Goal: Task Accomplishment & Management: Use online tool/utility

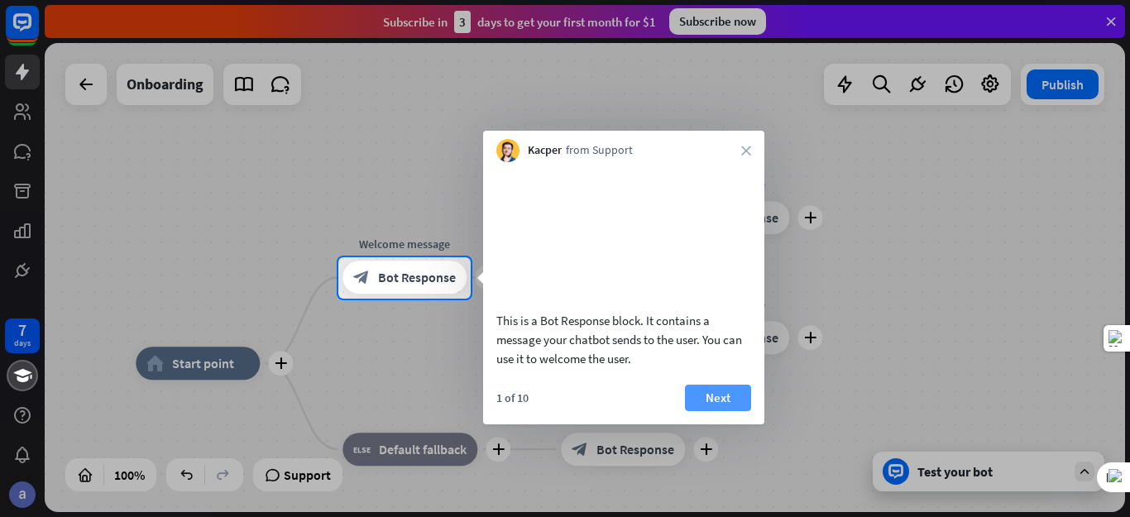
click at [735, 385] on button "Next" at bounding box center [718, 398] width 66 height 26
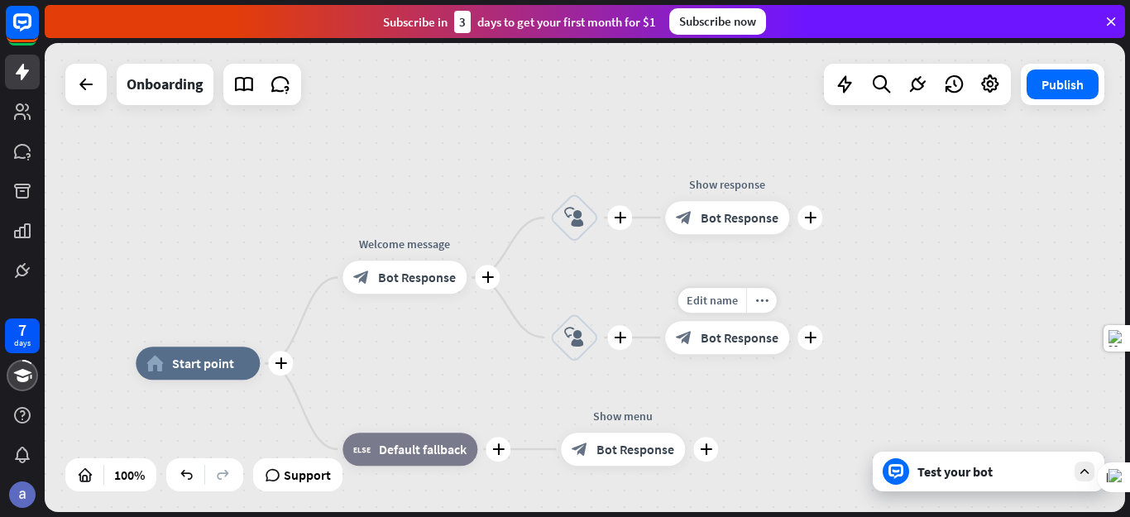
click at [735, 354] on div "Edit name more_horiz plus Show response block_bot_response Bot Response" at bounding box center [727, 337] width 124 height 33
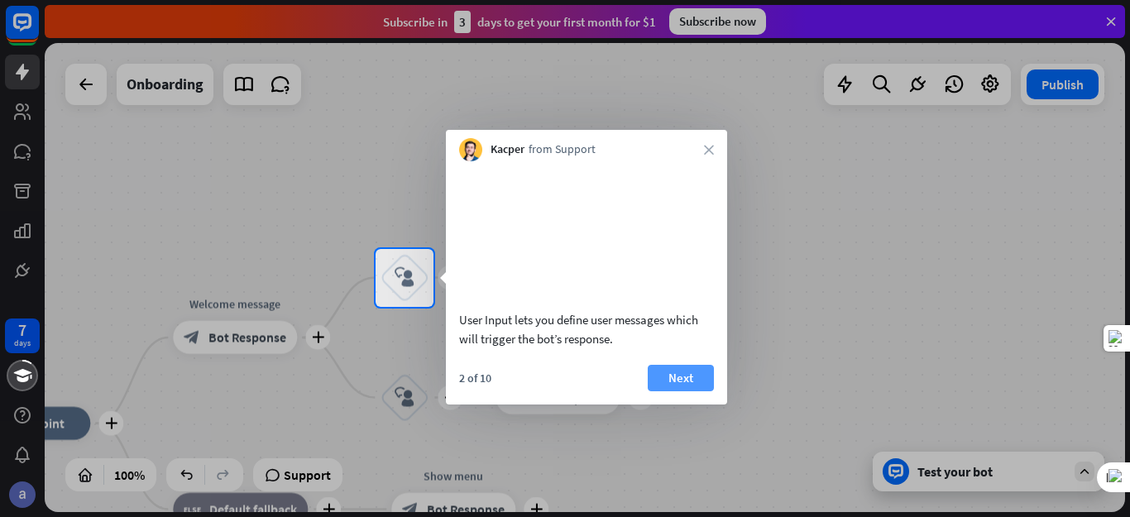
click at [707, 388] on button "Next" at bounding box center [681, 378] width 66 height 26
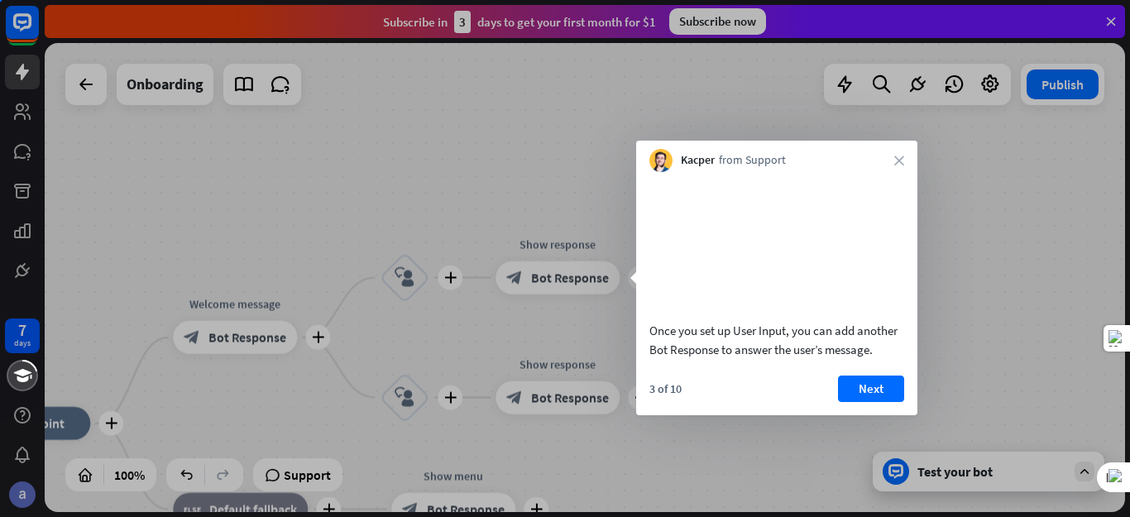
click at [701, 390] on div "Once you set up User Input, you can add another Bot Response to answer the user…" at bounding box center [776, 293] width 281 height 243
click at [686, 391] on div "Once you set up User Input, you can add another Bot Response to answer the user…" at bounding box center [776, 293] width 281 height 243
click at [675, 396] on div "3 of 10 Next" at bounding box center [776, 396] width 281 height 40
click at [683, 400] on div "3 of 10 Next" at bounding box center [776, 396] width 281 height 40
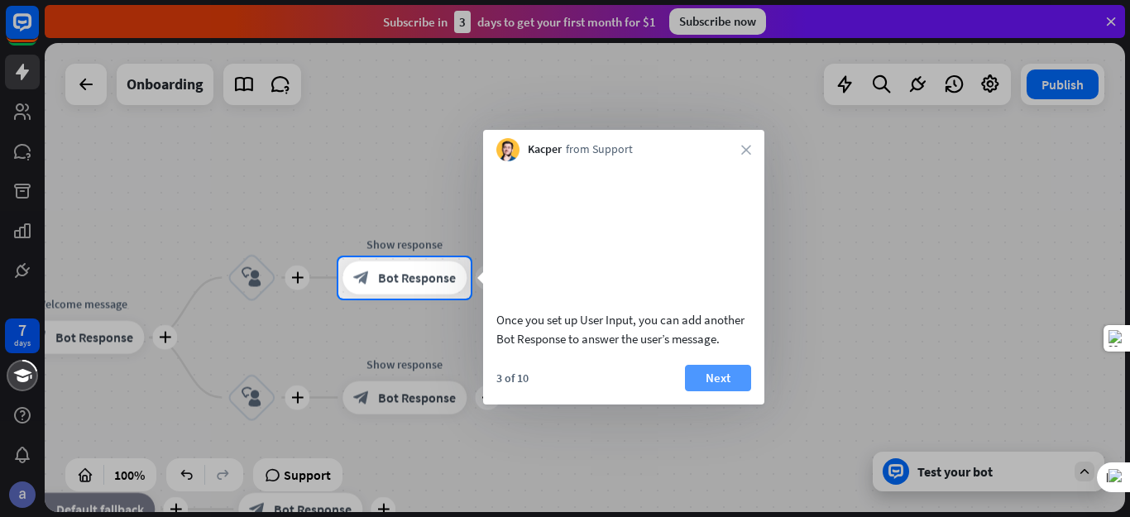
click at [702, 391] on button "Next" at bounding box center [718, 378] width 66 height 26
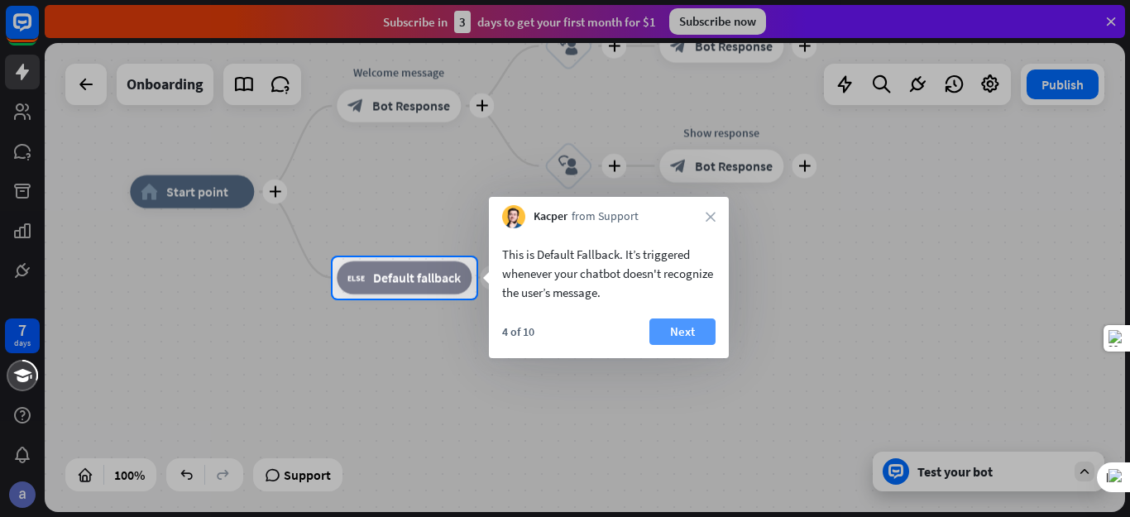
click at [697, 332] on button "Next" at bounding box center [682, 332] width 66 height 26
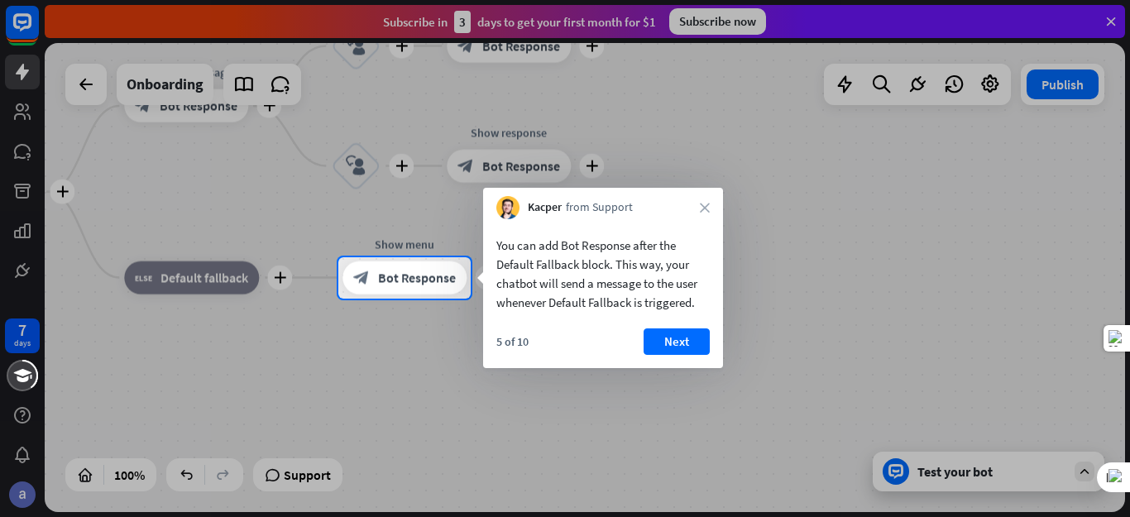
click at [662, 342] on button "Next" at bounding box center [677, 341] width 66 height 26
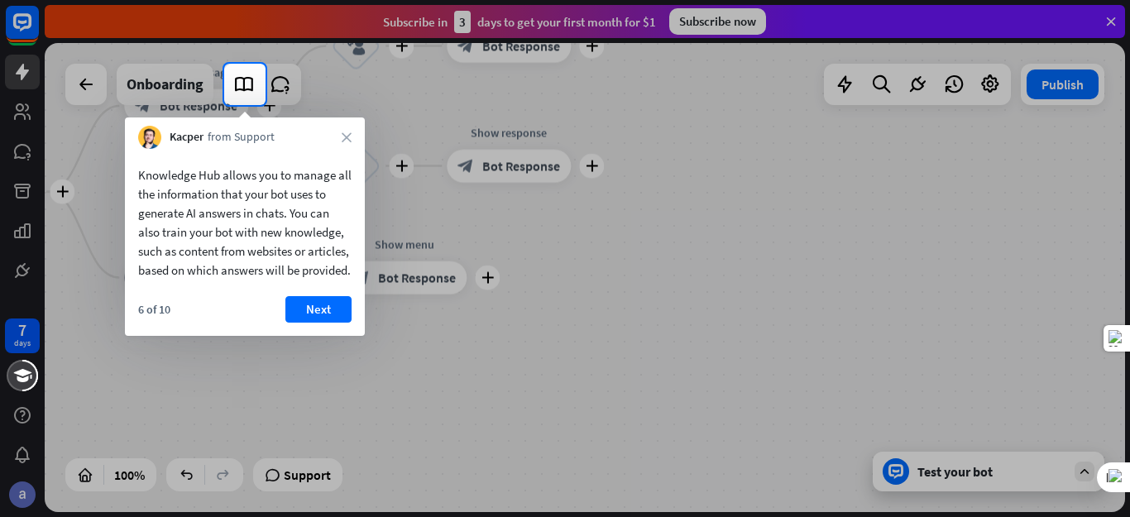
click at [338, 323] on button "Next" at bounding box center [318, 309] width 66 height 26
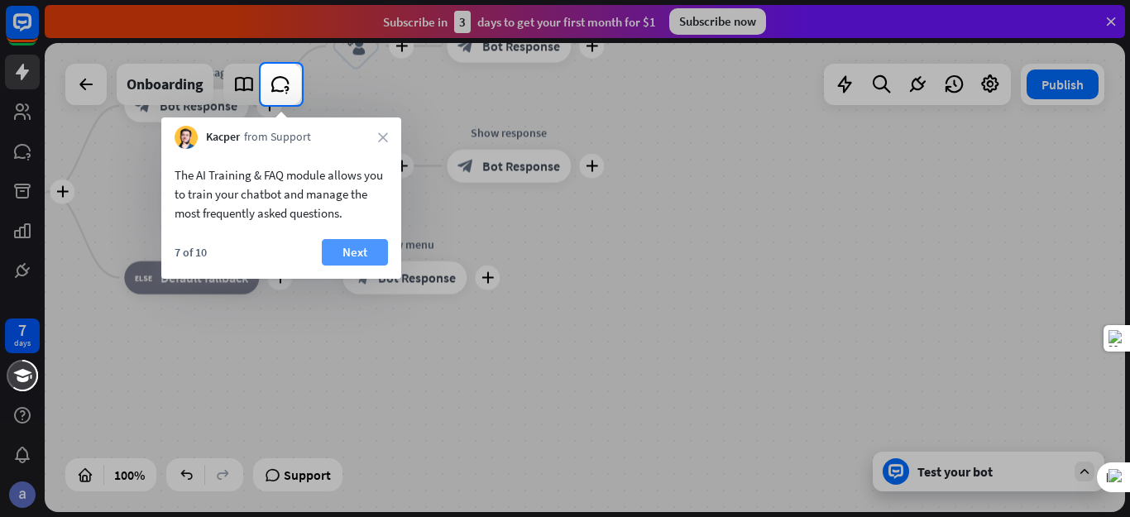
click at [359, 262] on button "Next" at bounding box center [355, 252] width 66 height 26
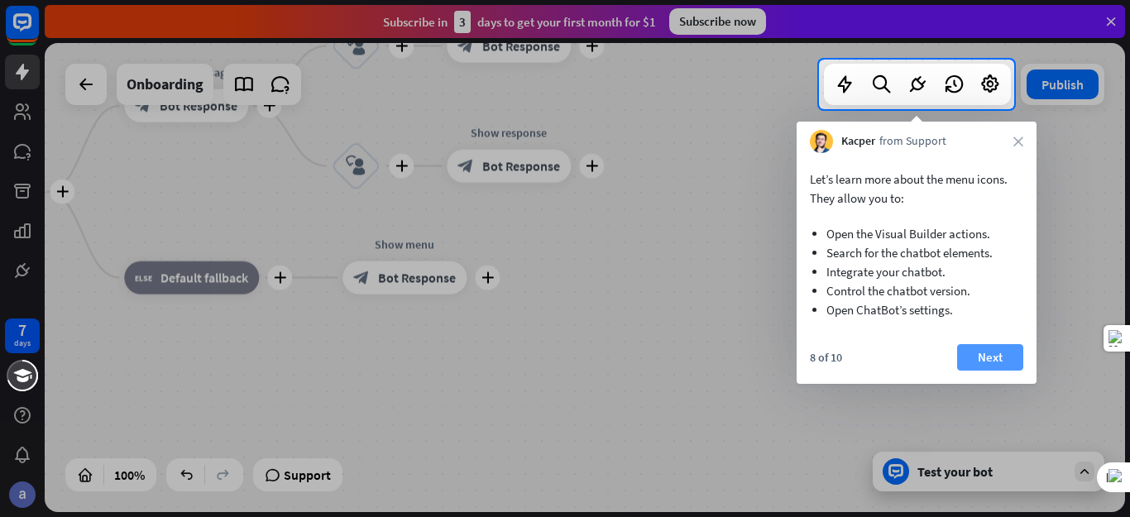
click at [985, 355] on button "Next" at bounding box center [990, 357] width 66 height 26
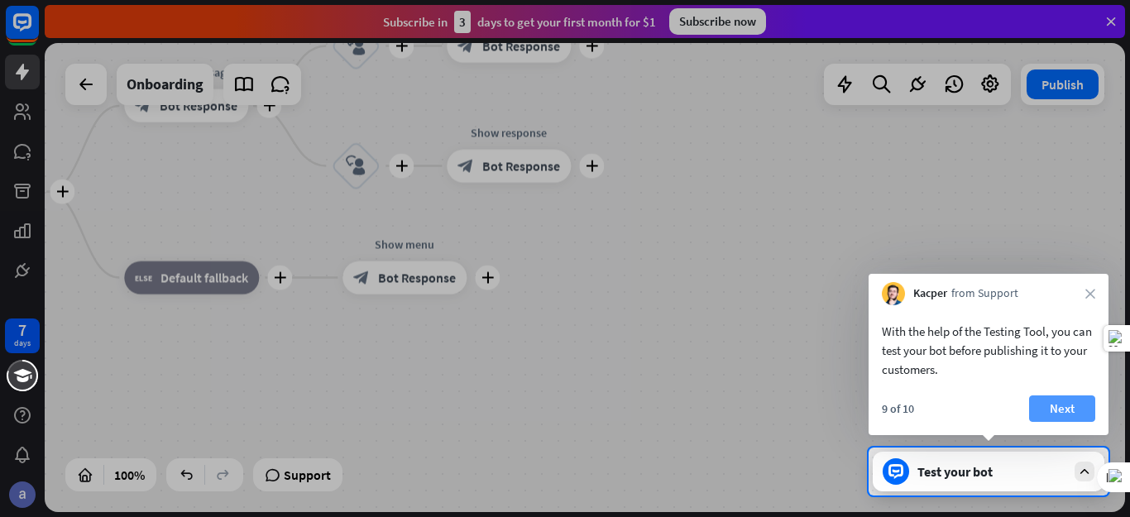
click at [1052, 404] on button "Next" at bounding box center [1062, 408] width 66 height 26
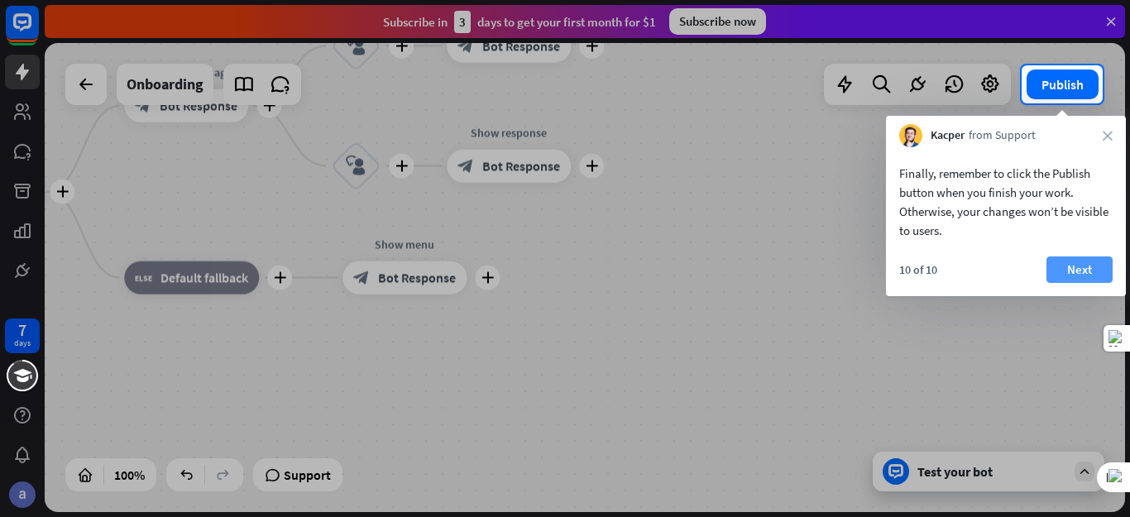
click at [1069, 277] on button "Next" at bounding box center [1080, 269] width 66 height 26
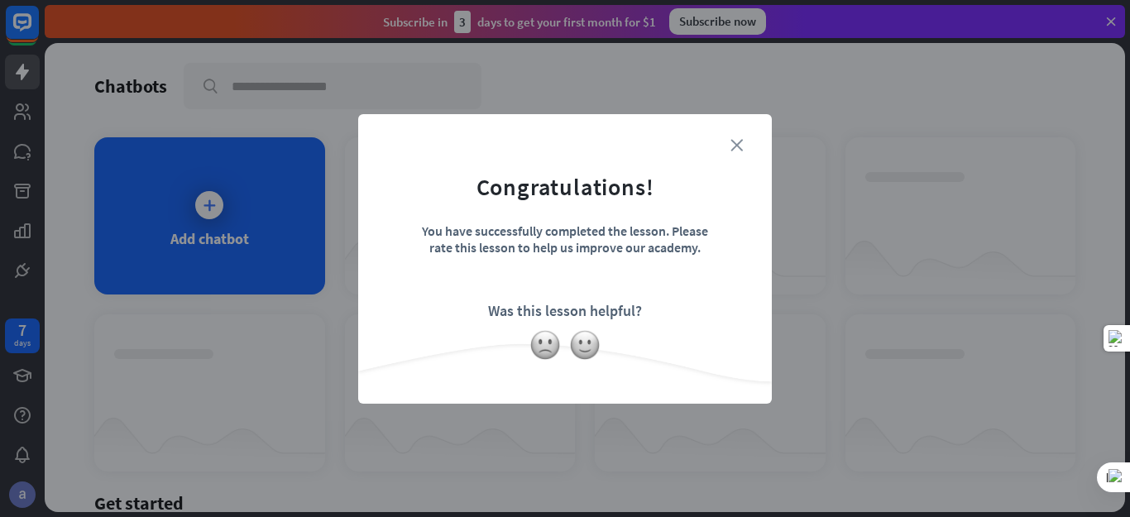
click at [735, 146] on icon "close" at bounding box center [737, 145] width 12 height 12
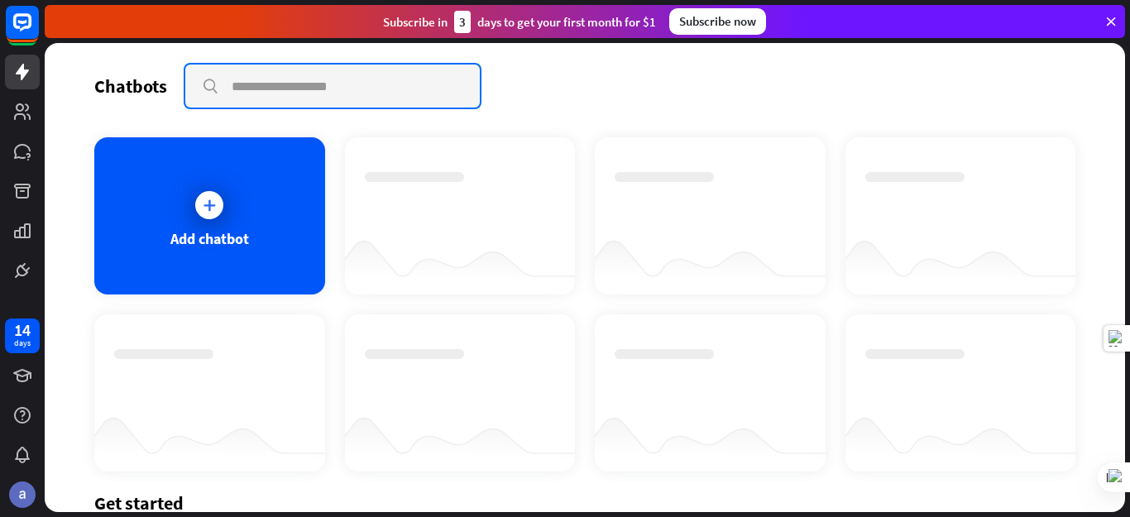
click at [258, 100] on input "text" at bounding box center [332, 86] width 295 height 43
type input "*******"
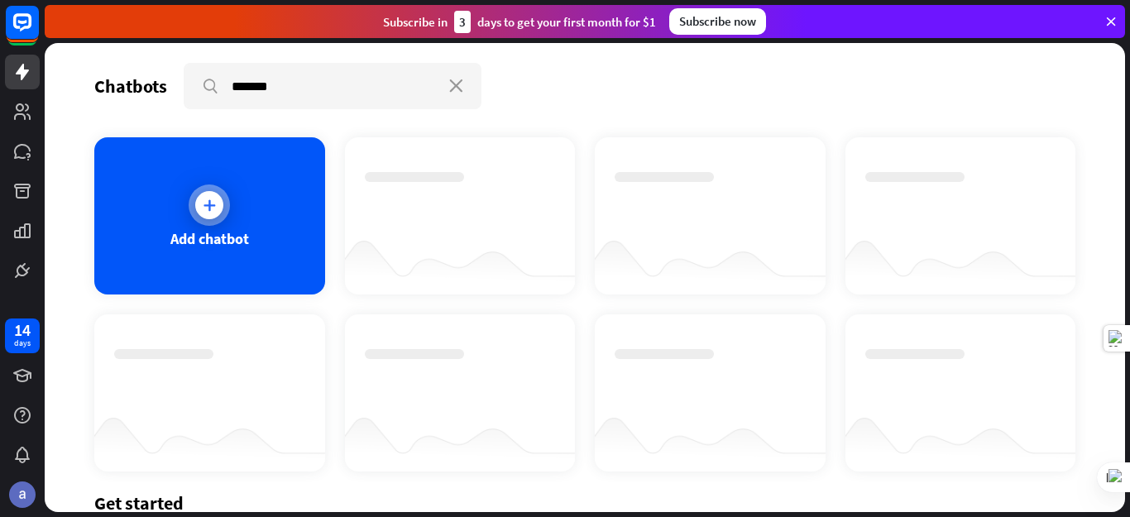
click at [170, 199] on div "Add chatbot" at bounding box center [209, 215] width 231 height 157
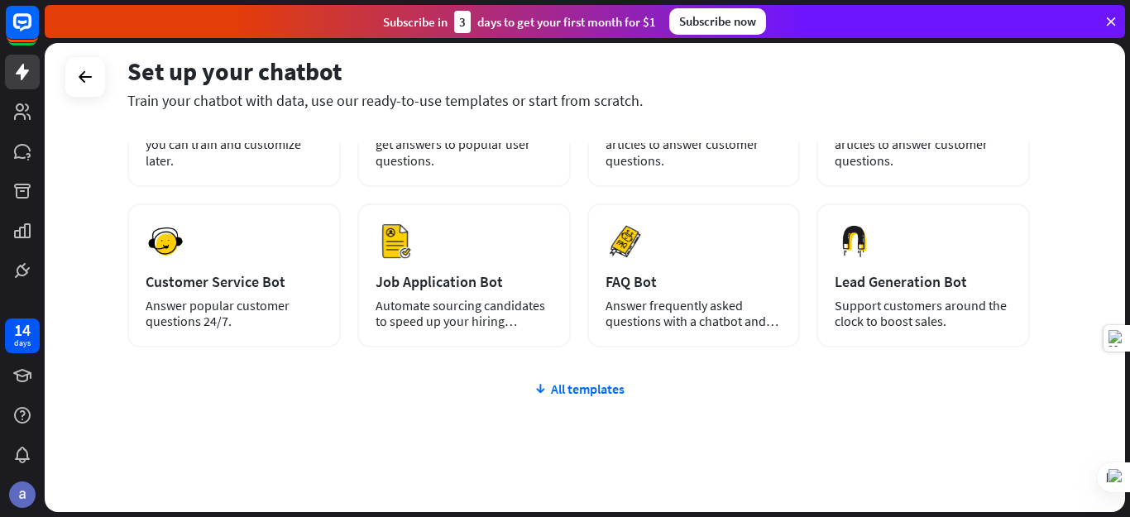
scroll to position [187, 0]
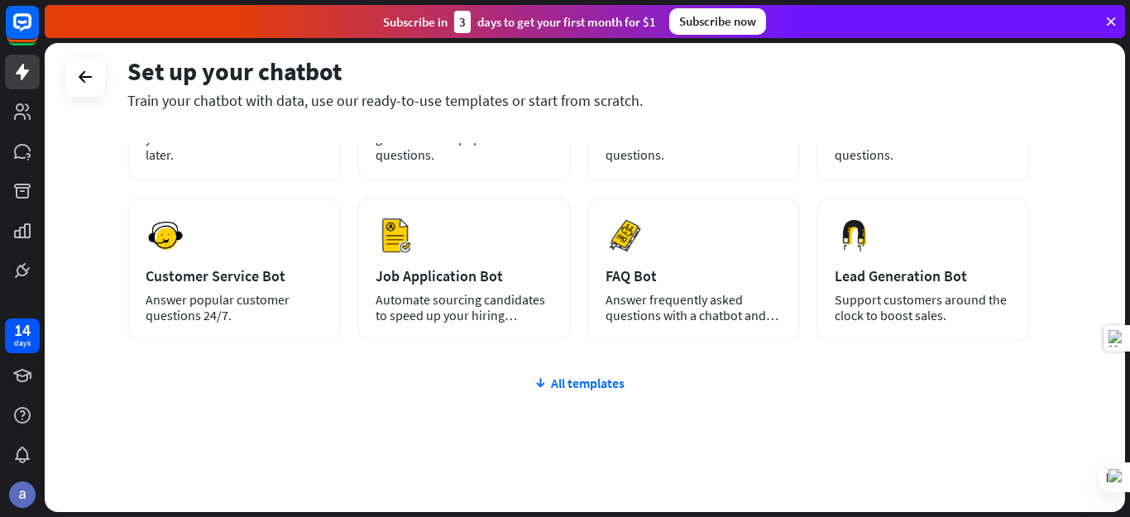
click at [605, 373] on div "plus Blank Bot Create a blank chatbot, which you can train and customize later.…" at bounding box center [578, 286] width 903 height 510
click at [607, 379] on div "All templates" at bounding box center [578, 383] width 903 height 17
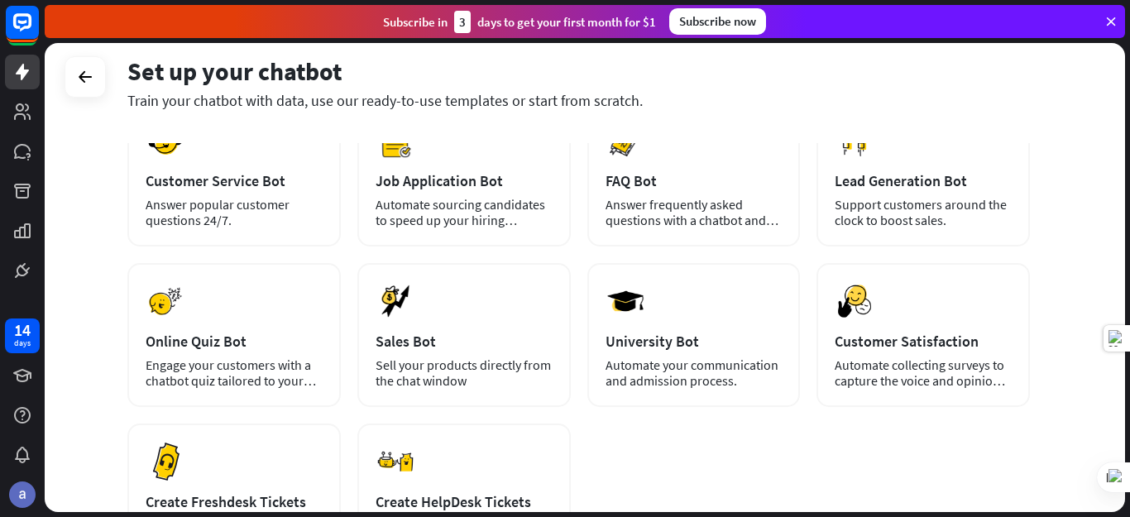
scroll to position [276, 0]
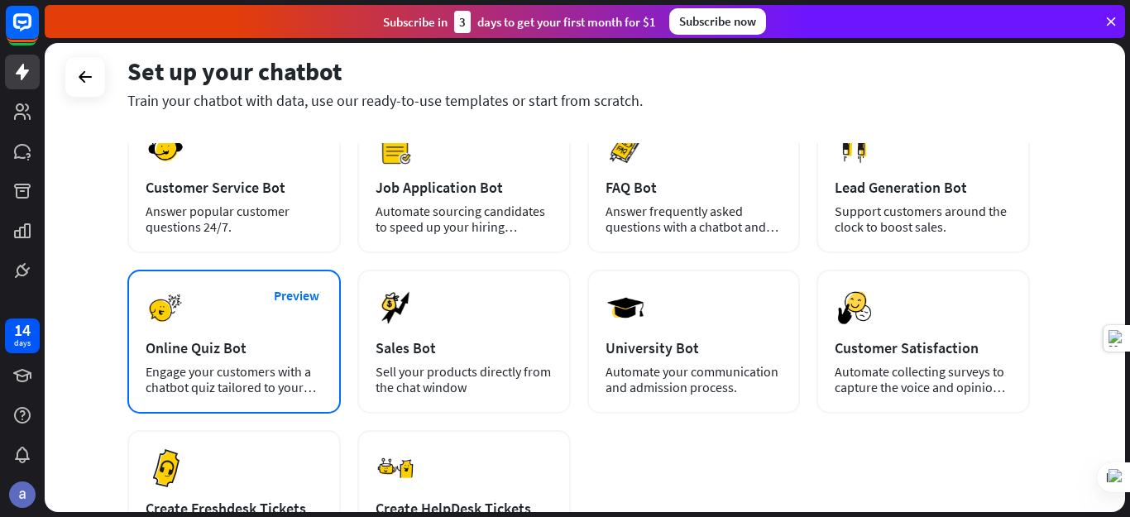
click at [243, 352] on div "Online Quiz Bot" at bounding box center [234, 347] width 177 height 19
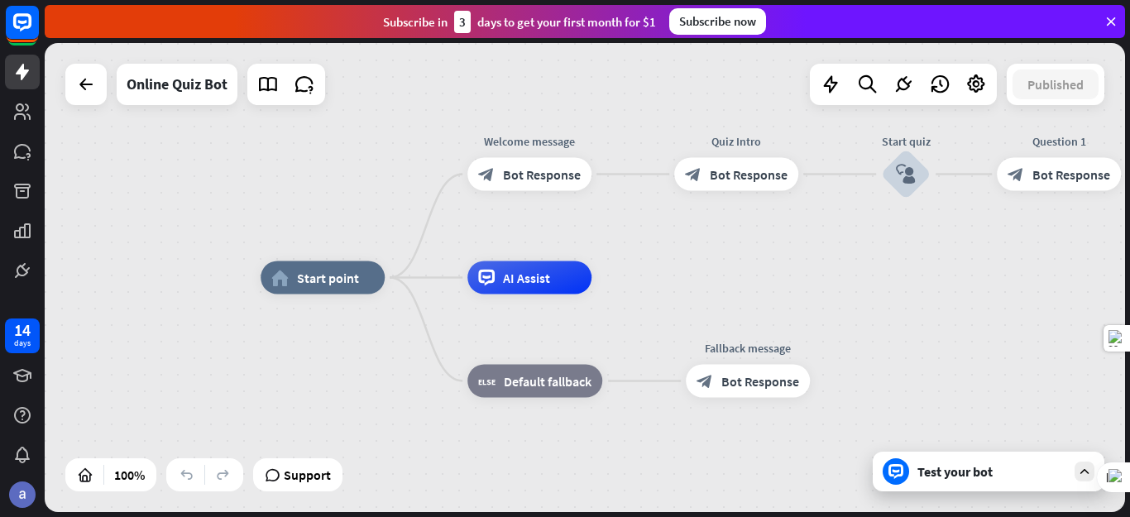
click at [966, 476] on div "Test your bot" at bounding box center [992, 471] width 149 height 17
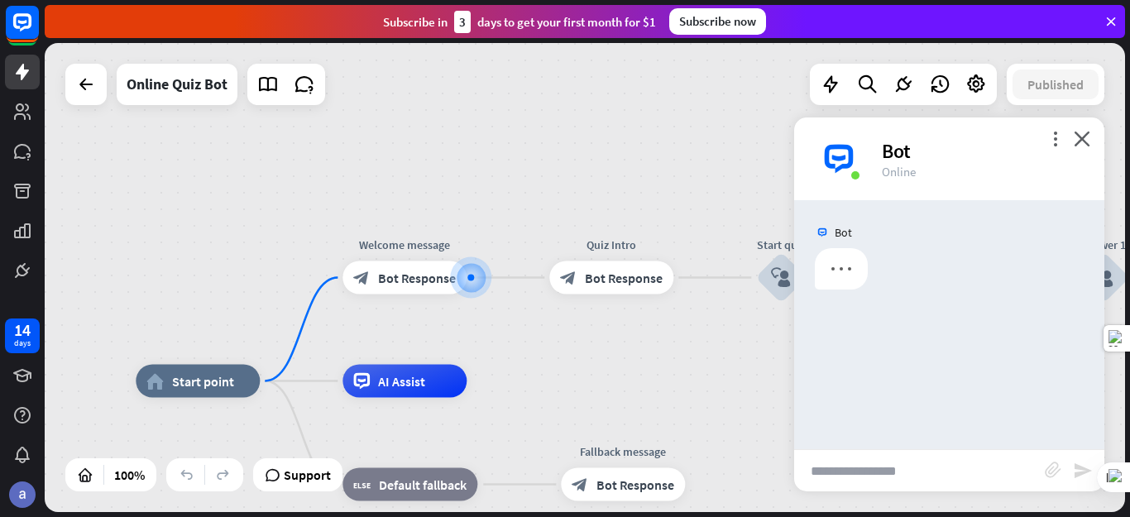
click at [938, 475] on input "text" at bounding box center [919, 470] width 251 height 41
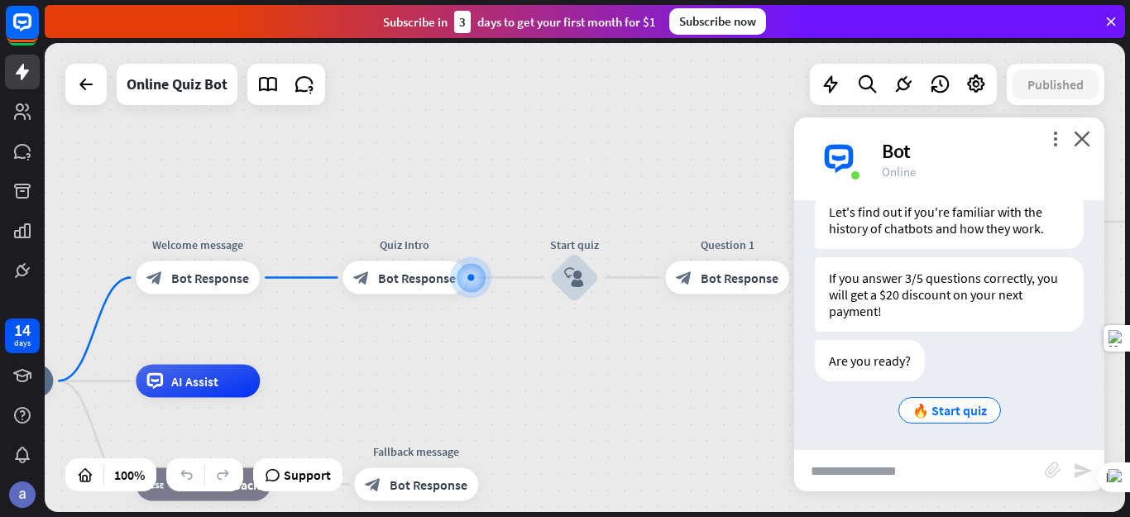
scroll to position [316, 0]
type input "**********"
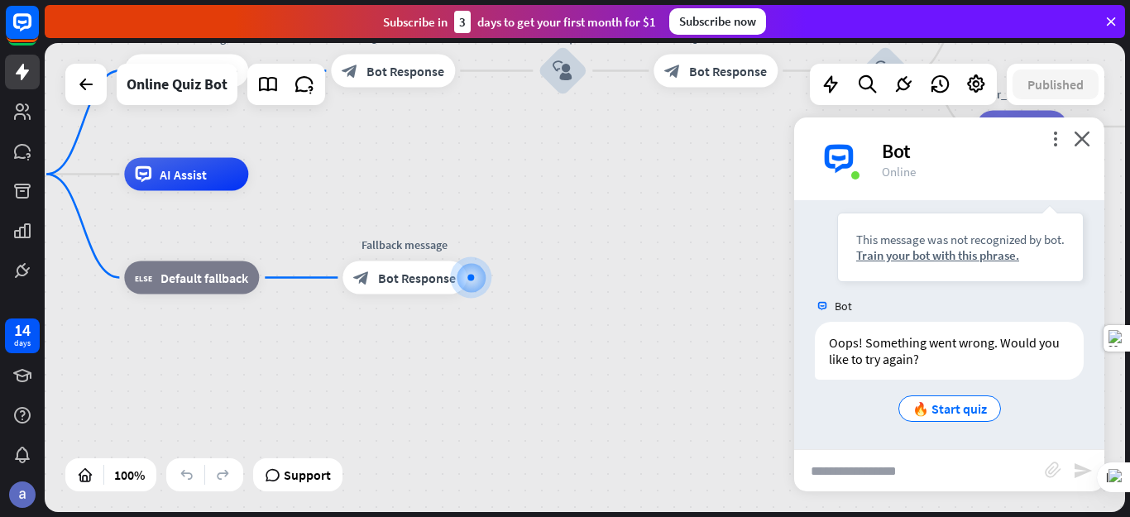
scroll to position [581, 0]
click at [865, 468] on input "text" at bounding box center [919, 470] width 251 height 41
click at [819, 480] on input "text" at bounding box center [919, 470] width 251 height 41
paste input "**********"
type input "**********"
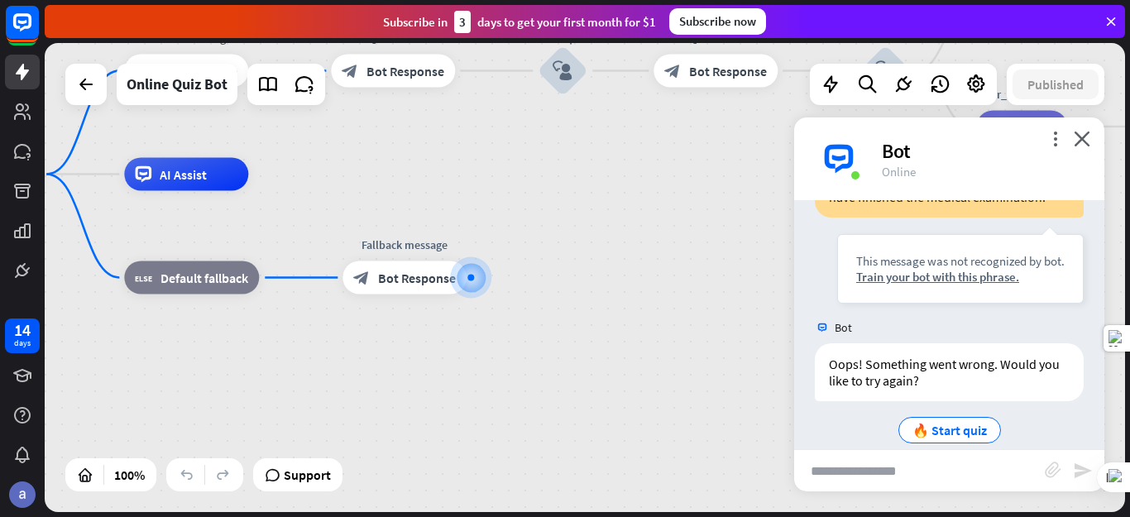
scroll to position [994, 0]
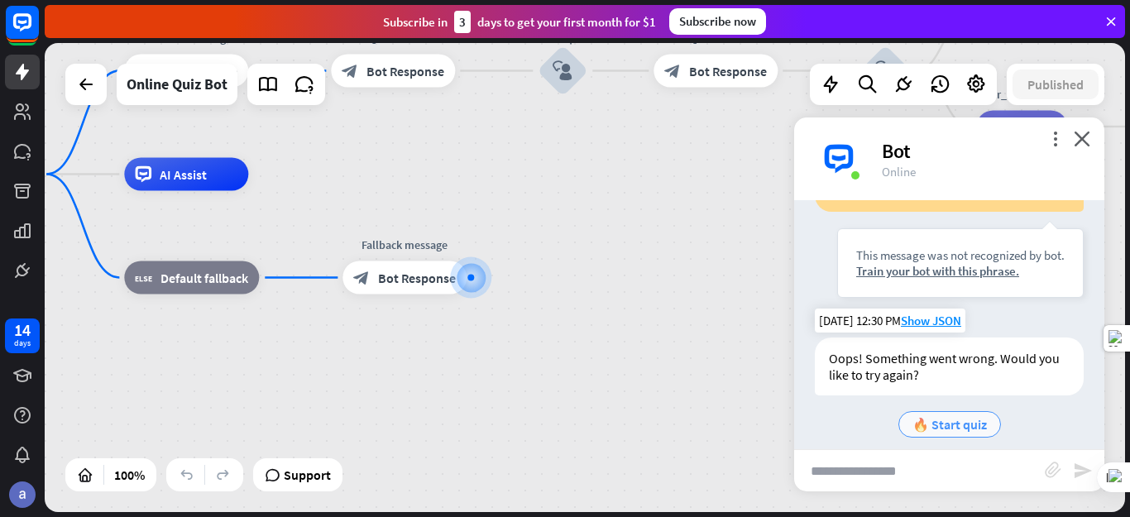
click at [935, 416] on span "🔥 Start quiz" at bounding box center [950, 424] width 74 height 17
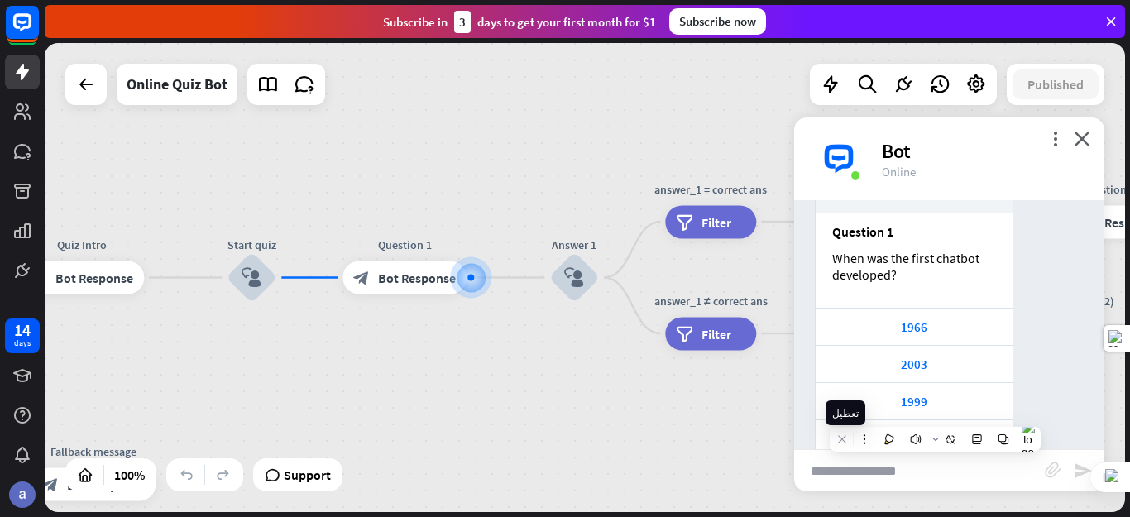
scroll to position [1455, 0]
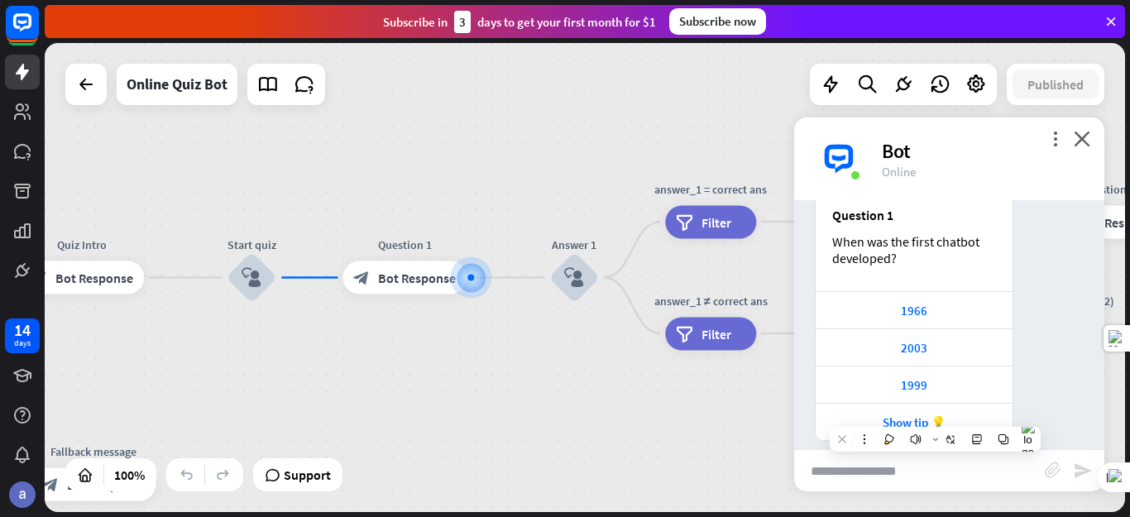
click at [856, 474] on input "text" at bounding box center [919, 470] width 251 height 41
click at [927, 415] on div "Show tip 💡" at bounding box center [914, 423] width 180 height 16
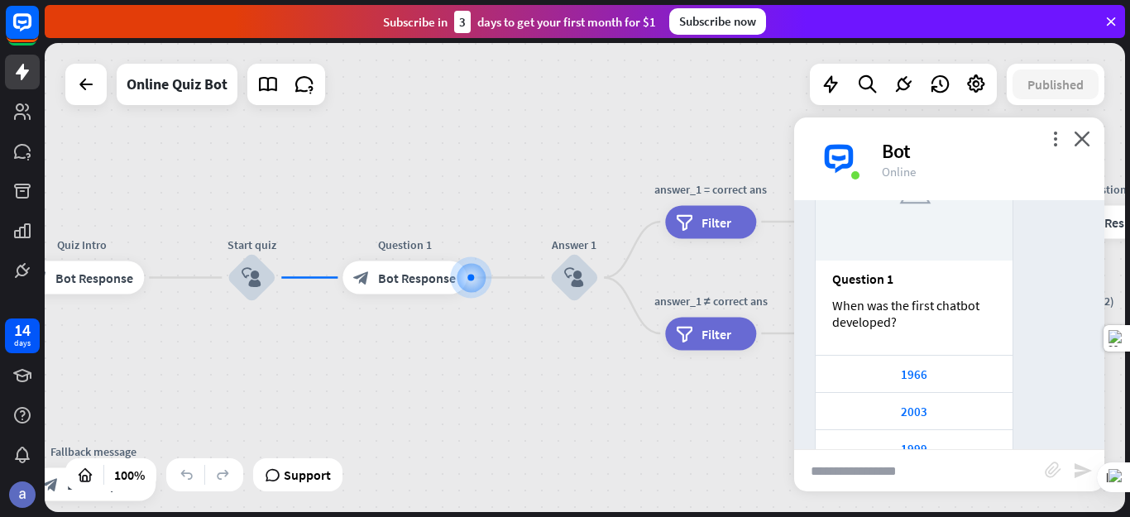
scroll to position [1436, 0]
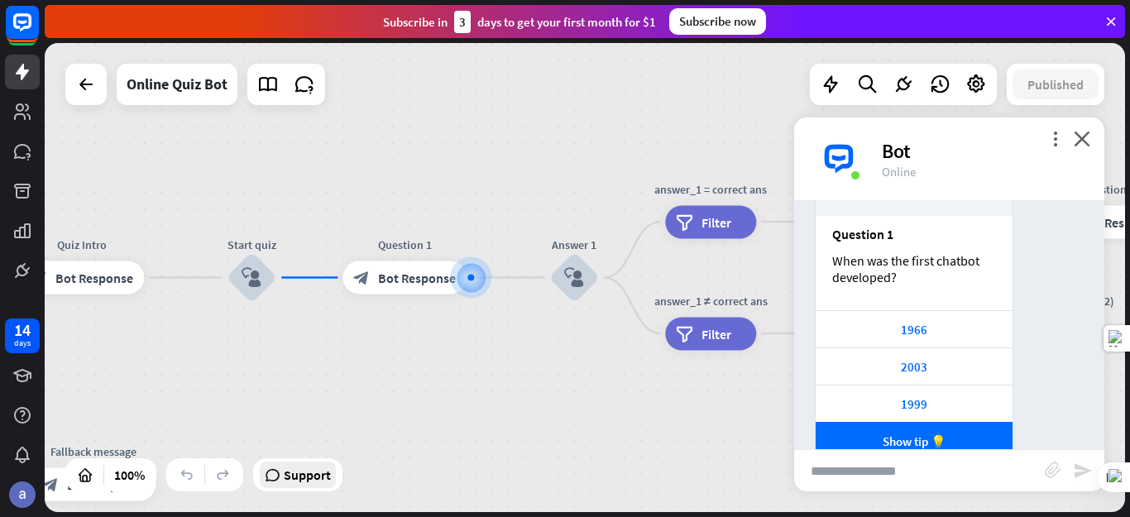
click at [323, 477] on span "Support" at bounding box center [307, 475] width 47 height 26
click at [1077, 132] on icon "close" at bounding box center [1082, 139] width 17 height 16
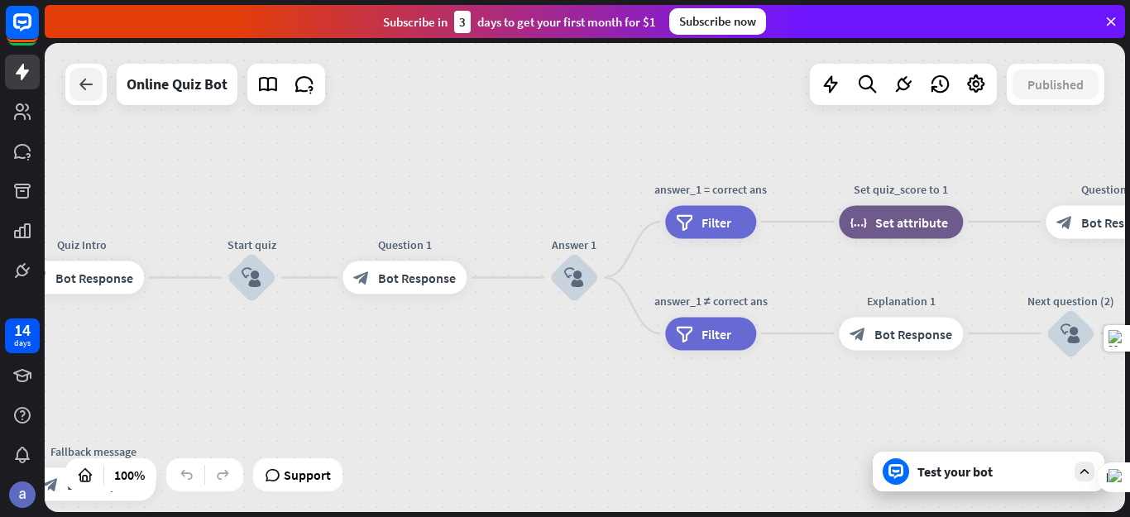
click at [90, 79] on icon at bounding box center [86, 84] width 20 height 20
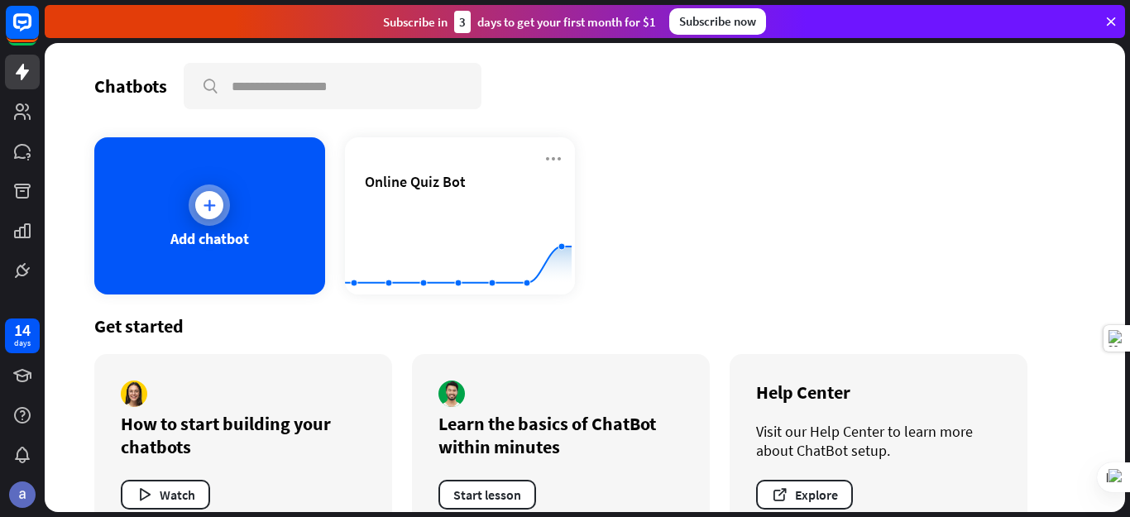
click at [226, 202] on div at bounding box center [209, 205] width 41 height 41
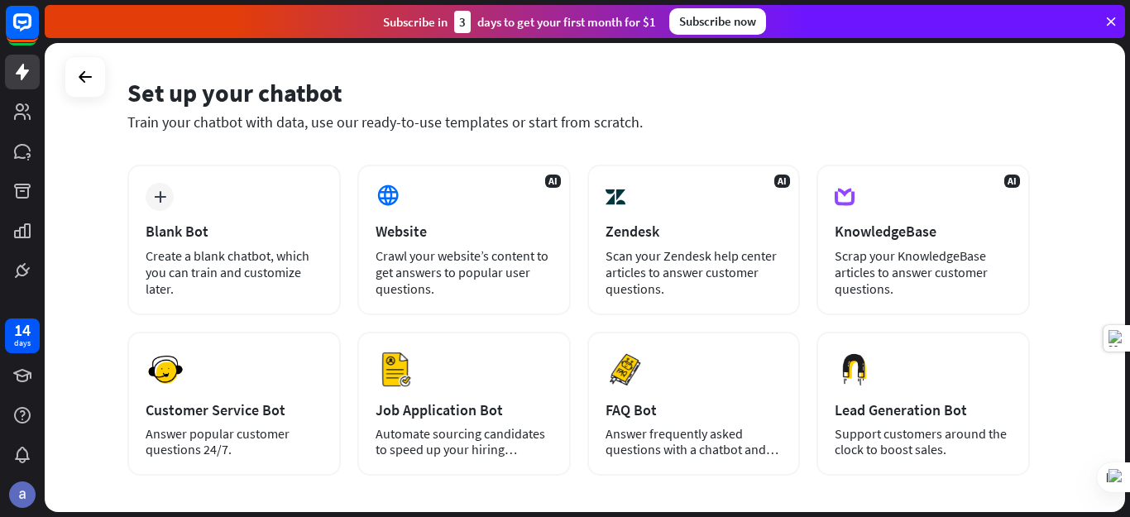
scroll to position [56, 0]
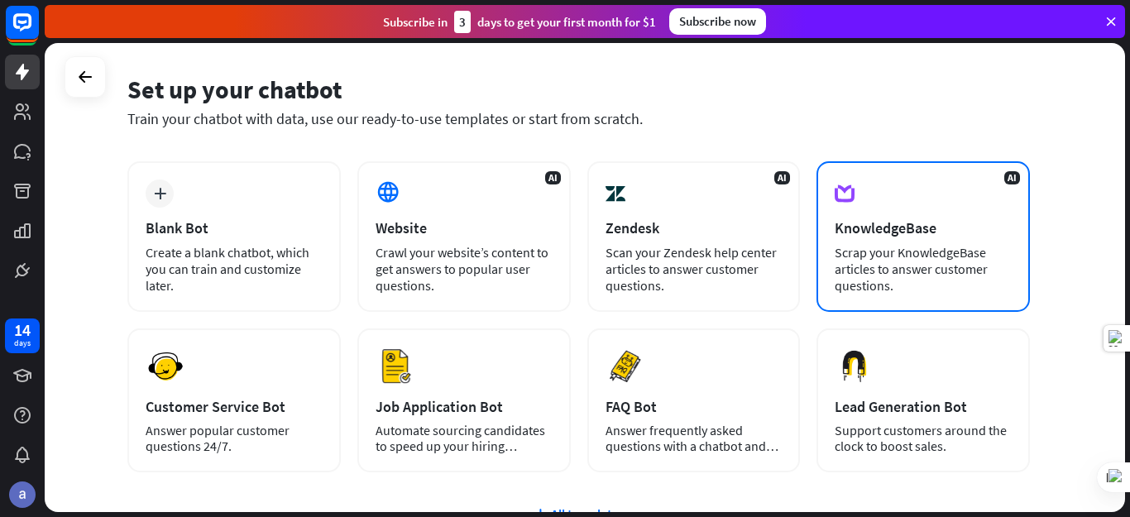
click at [867, 235] on div "KnowledgeBase" at bounding box center [923, 227] width 177 height 19
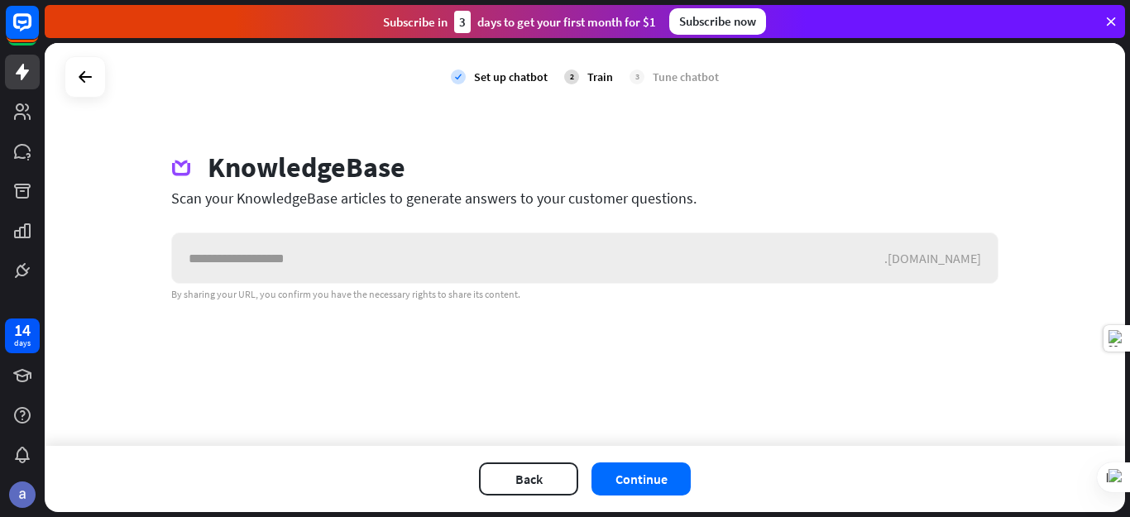
click at [266, 253] on input "text" at bounding box center [528, 258] width 712 height 50
click at [77, 74] on icon at bounding box center [85, 77] width 20 height 20
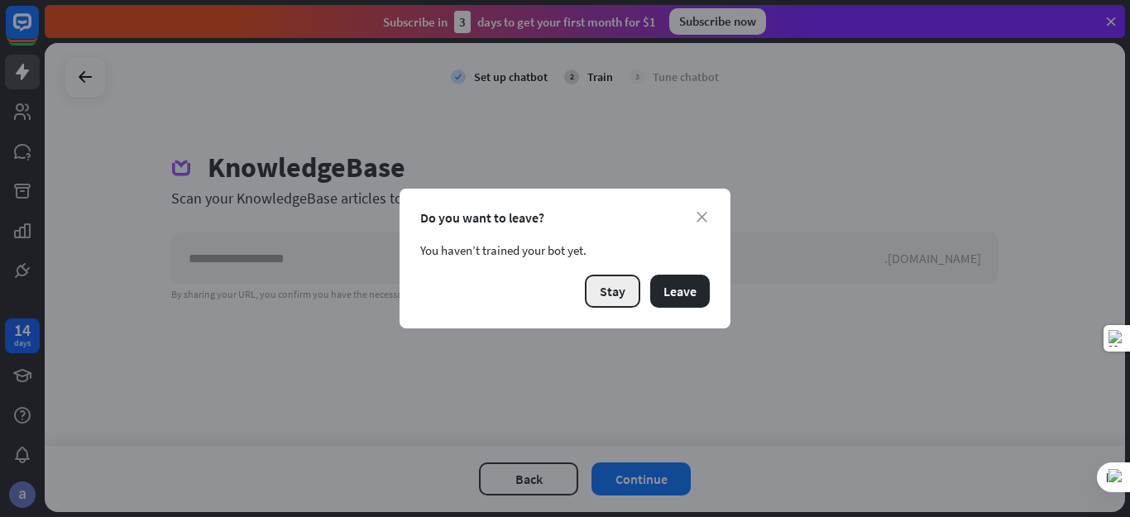
click at [596, 295] on button "Stay" at bounding box center [612, 291] width 55 height 33
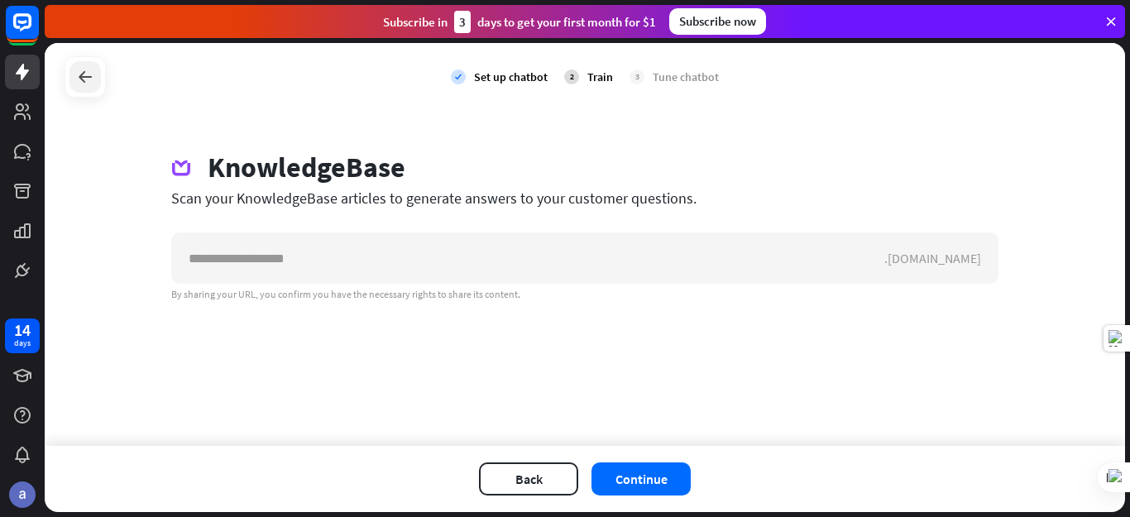
click at [81, 85] on icon at bounding box center [85, 77] width 20 height 20
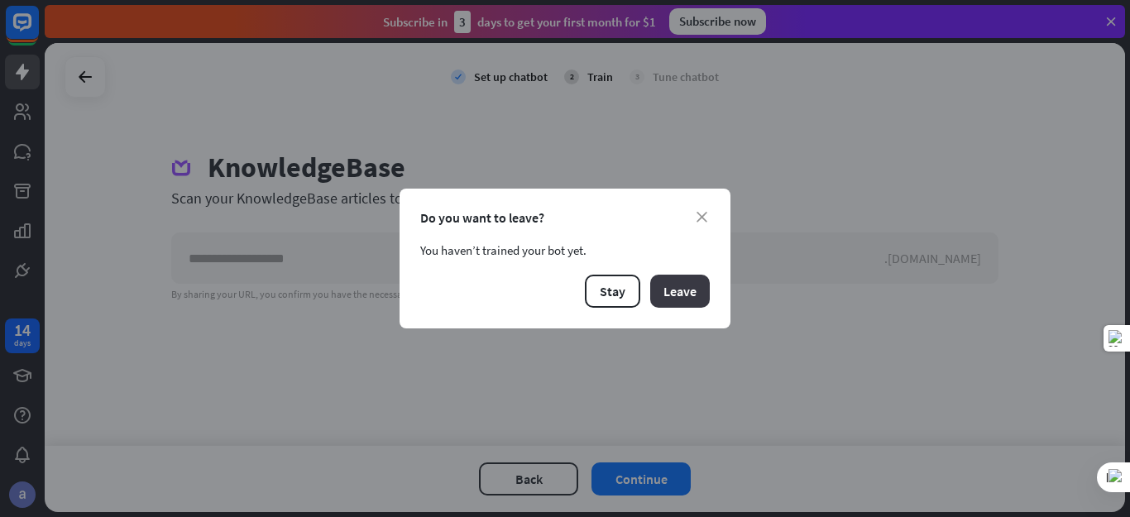
click at [687, 293] on button "Leave" at bounding box center [680, 291] width 60 height 33
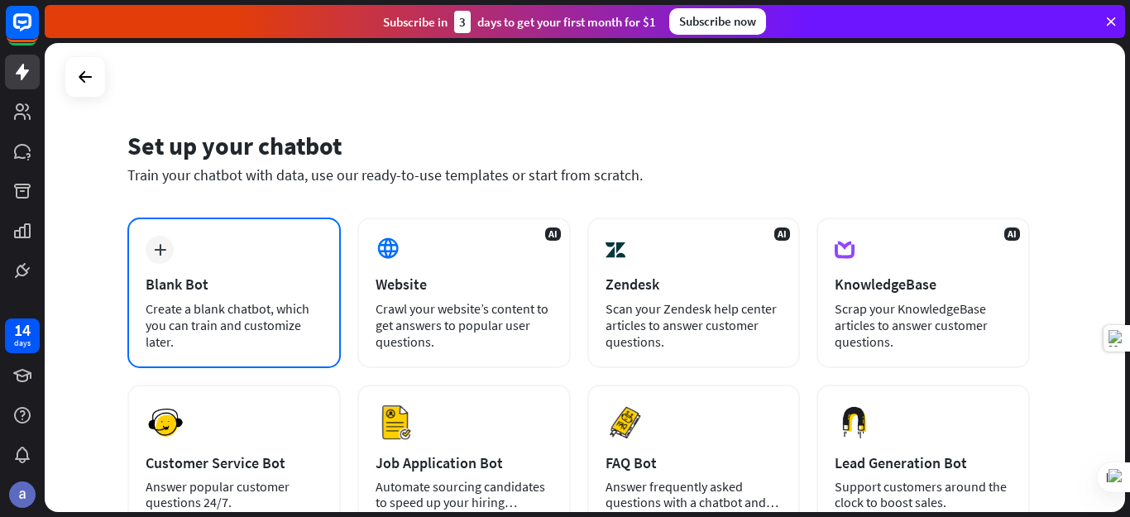
click at [285, 274] on div "plus Blank Bot Create a blank chatbot, which you can train and customize later." at bounding box center [233, 293] width 213 height 151
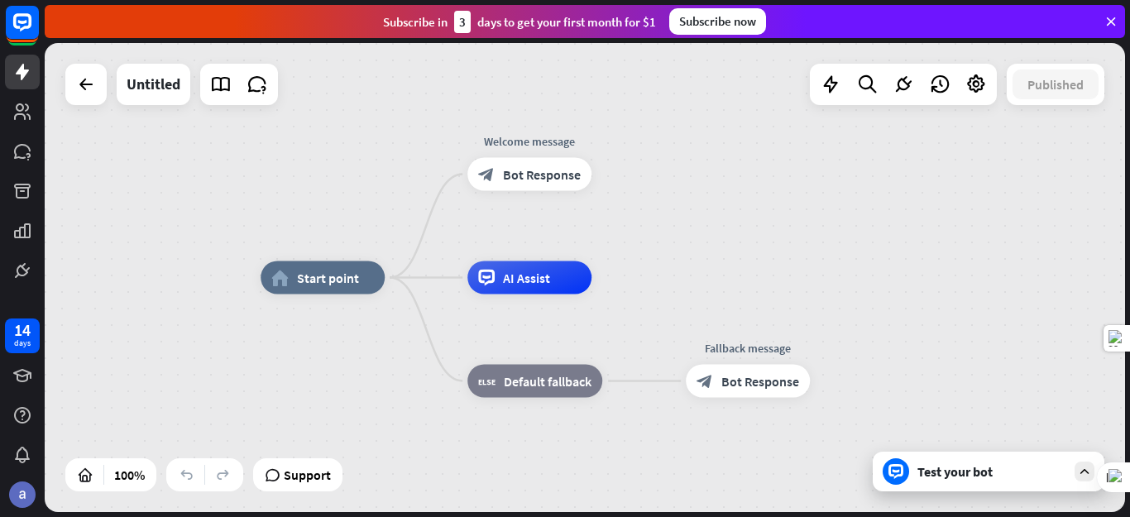
click at [74, 101] on div at bounding box center [85, 84] width 41 height 41
click at [260, 89] on icon at bounding box center [258, 85] width 22 height 22
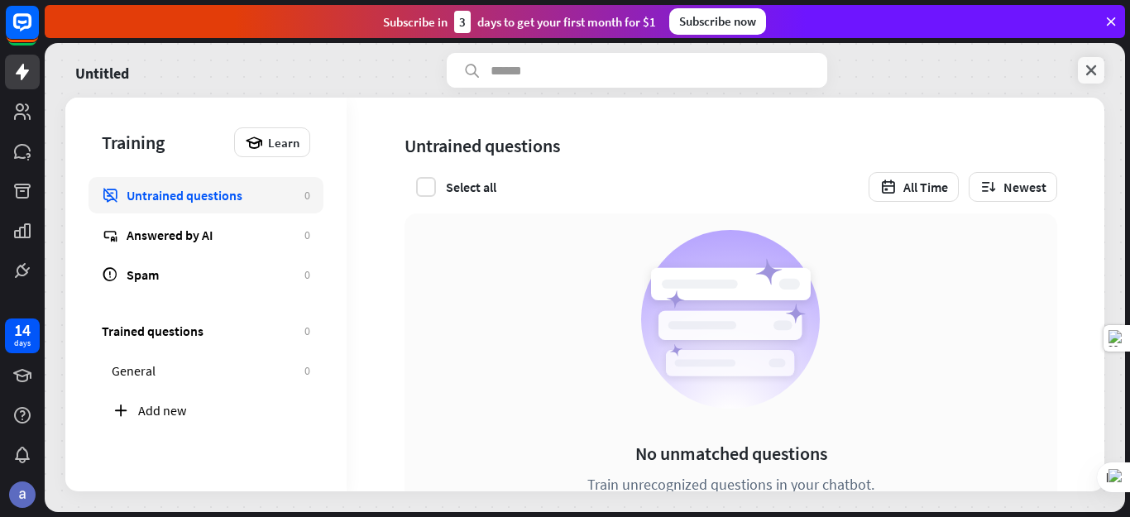
click at [1091, 66] on icon at bounding box center [1091, 70] width 17 height 17
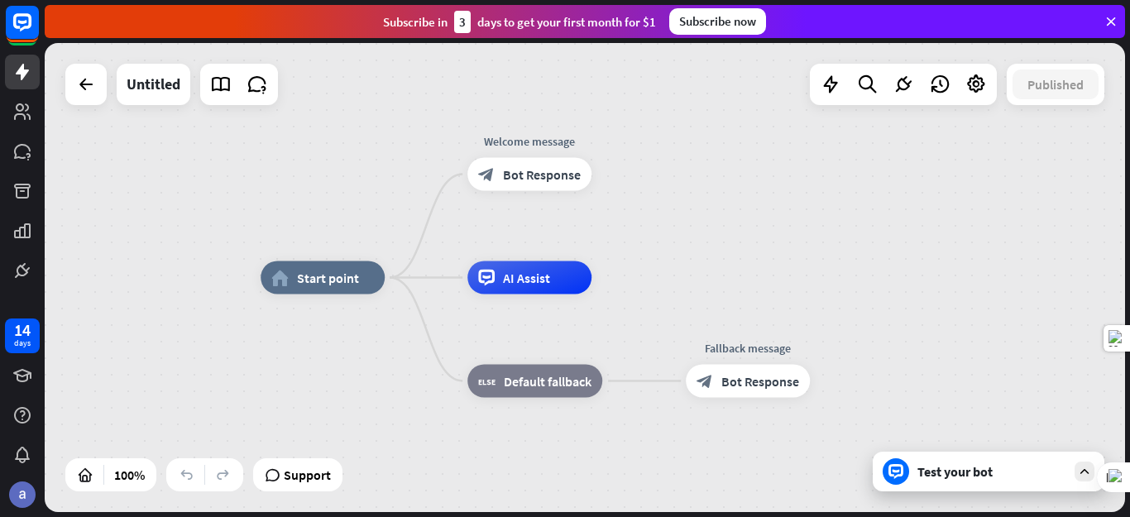
click at [97, 101] on div at bounding box center [85, 84] width 41 height 41
click at [93, 98] on div at bounding box center [85, 84] width 33 height 33
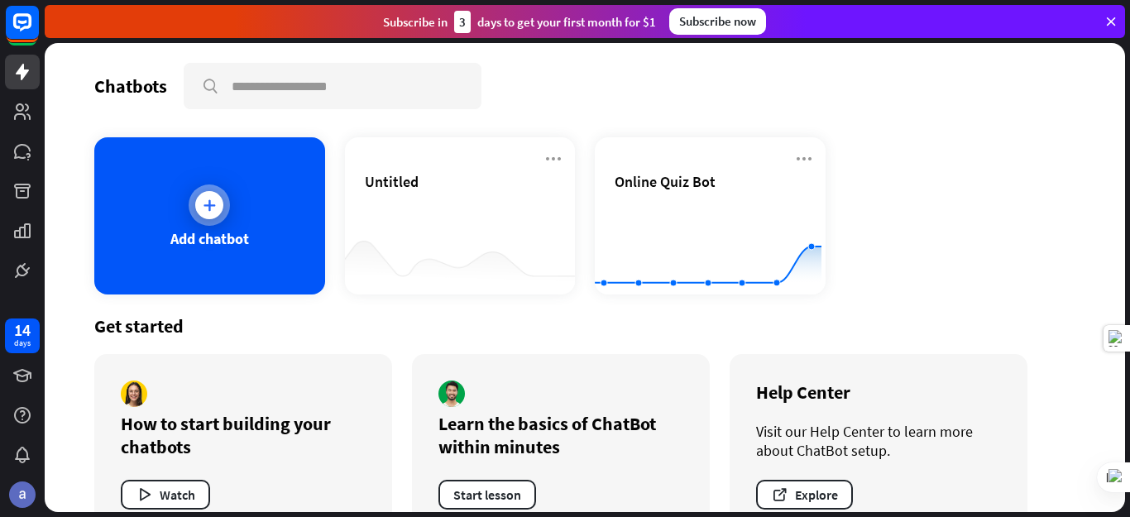
click at [253, 191] on div "Add chatbot" at bounding box center [209, 215] width 231 height 157
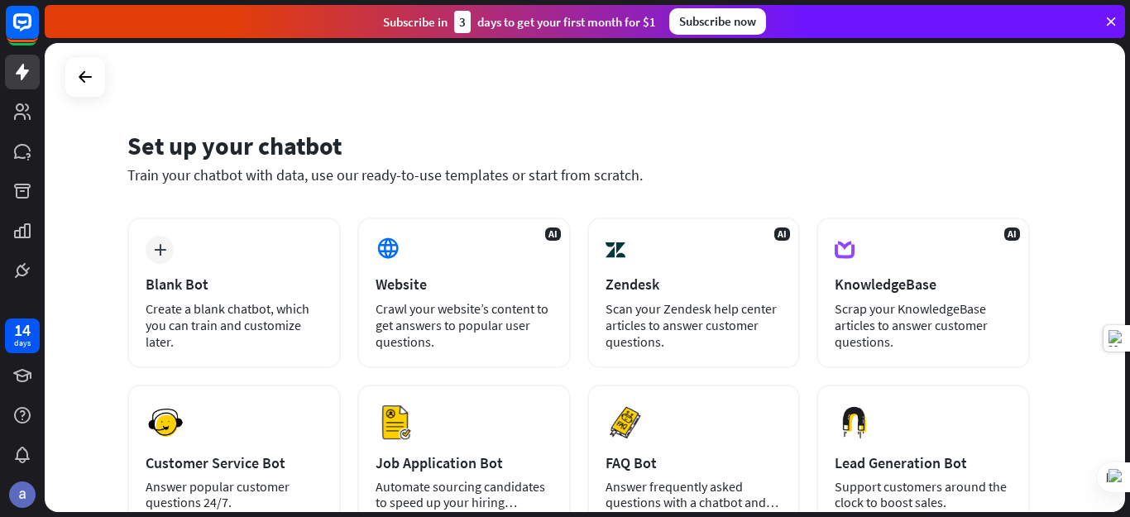
drag, startPoint x: 1127, startPoint y: 215, endPoint x: 1128, endPoint y: 256, distance: 41.4
click at [1128, 256] on div "Set up your chatbot Train your chatbot with data, use our ready-to-use template…" at bounding box center [588, 280] width 1086 height 474
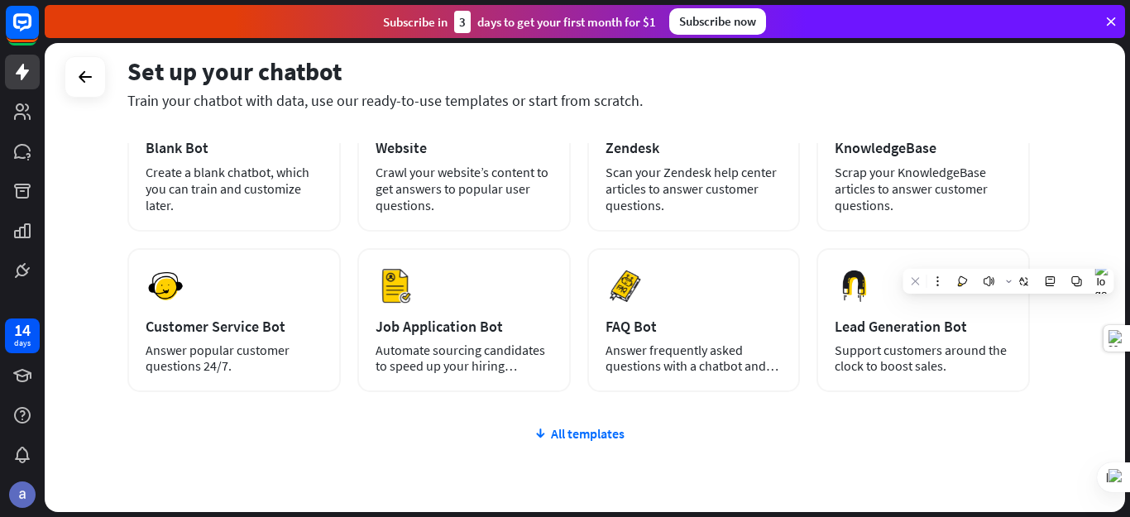
scroll to position [138, 0]
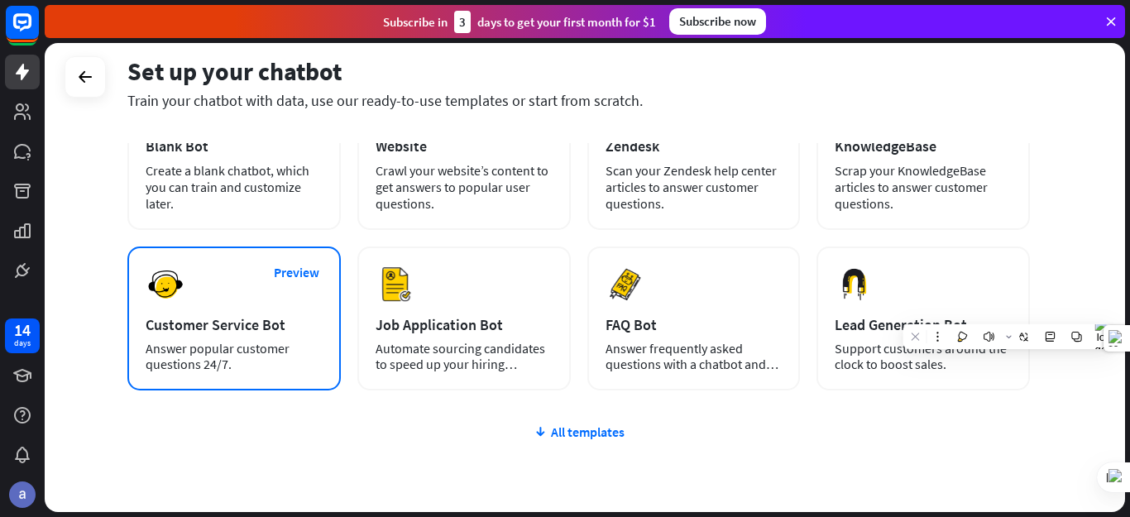
click at [283, 340] on div "Preview Customer Service Bot Answer popular customer questions 24/7." at bounding box center [233, 319] width 213 height 144
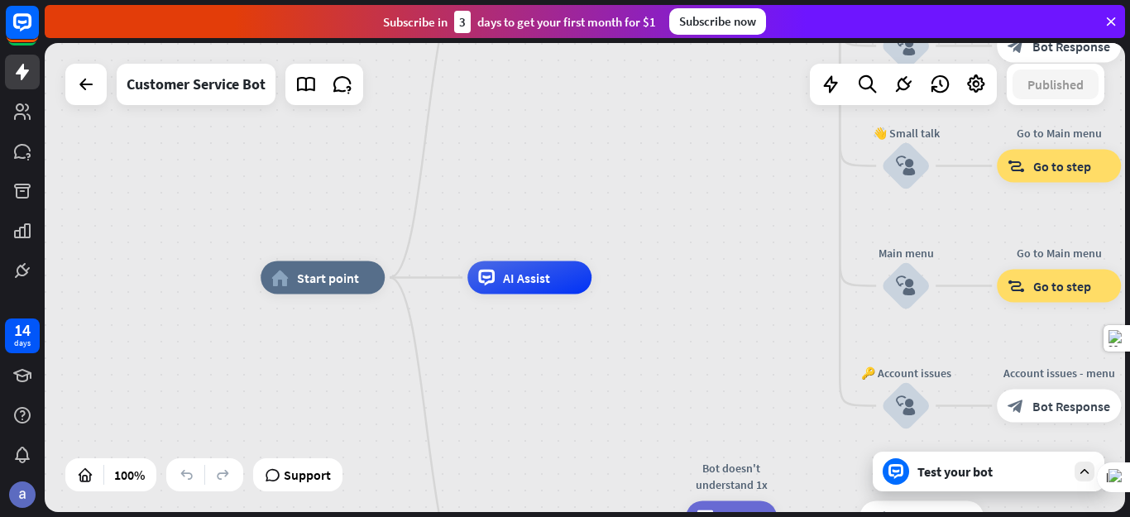
click at [965, 469] on div "Test your bot" at bounding box center [992, 471] width 149 height 17
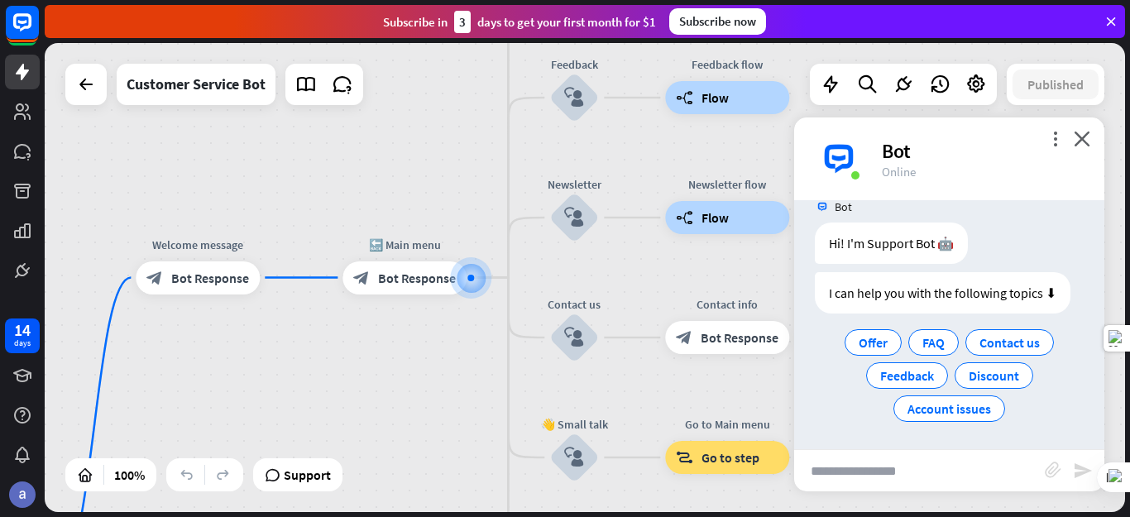
scroll to position [26, 0]
drag, startPoint x: 927, startPoint y: 477, endPoint x: 947, endPoint y: 469, distance: 21.5
click at [947, 469] on input "text" at bounding box center [919, 470] width 251 height 41
paste input "**********"
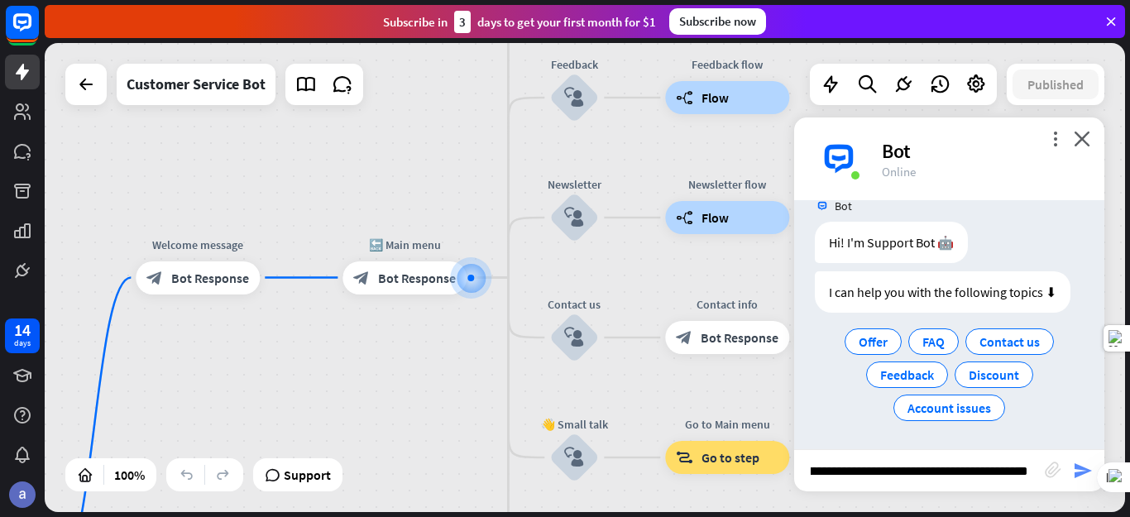
type input "**********"
click at [1074, 464] on icon "send" at bounding box center [1083, 471] width 20 height 20
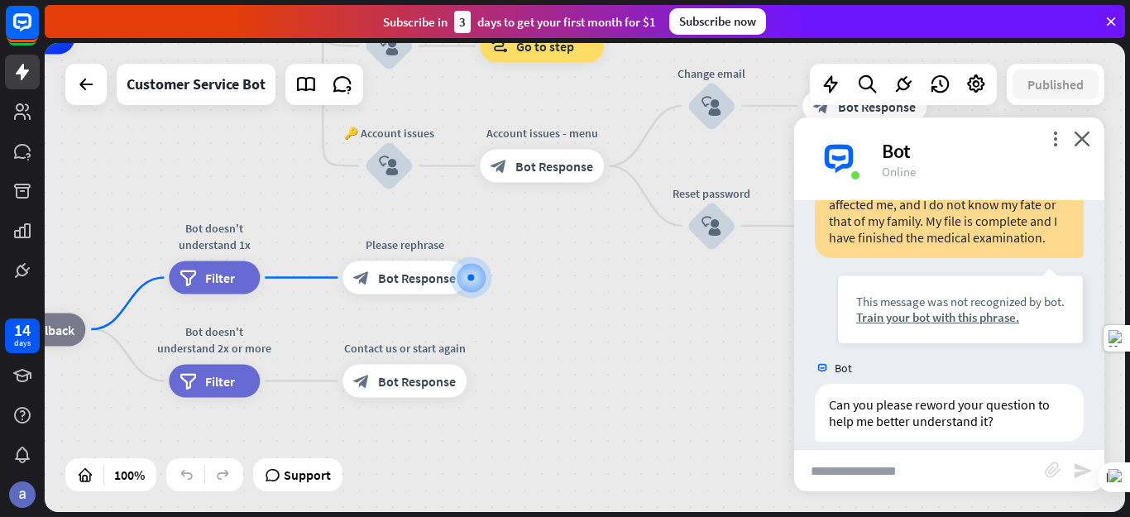
scroll to position [328, 0]
paste input "**********"
type input "**********"
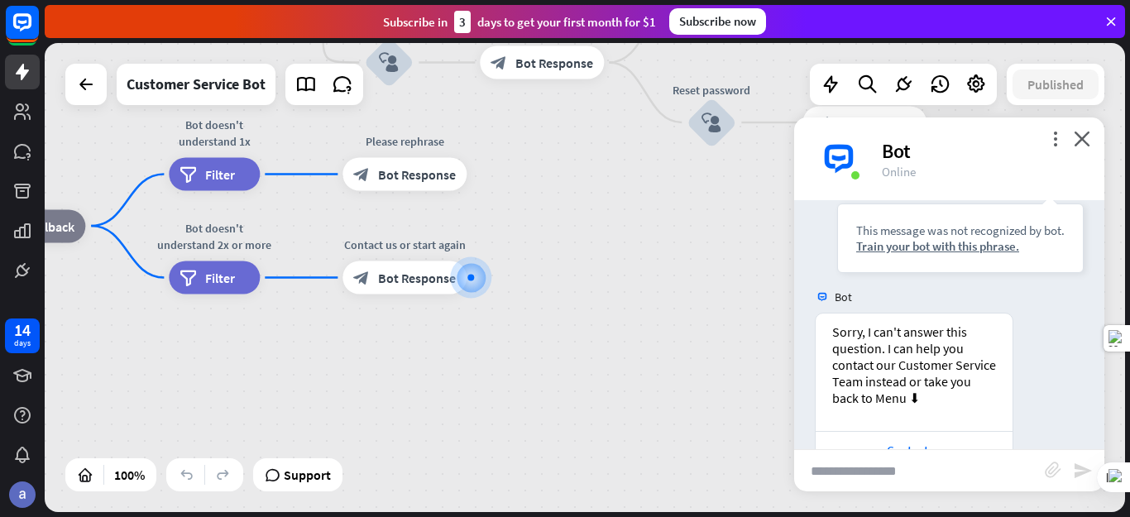
scroll to position [878, 0]
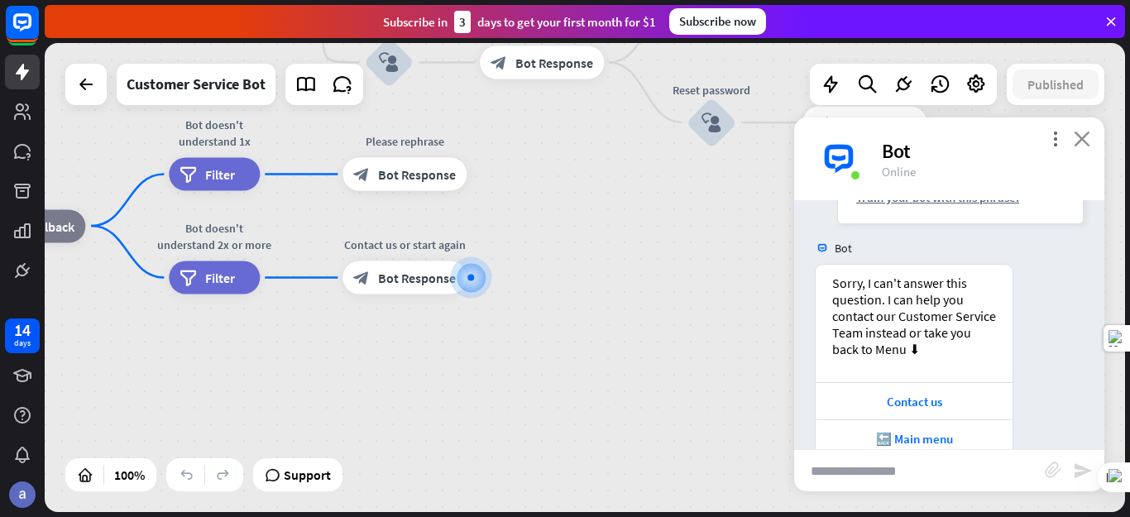
click at [1075, 134] on icon "close" at bounding box center [1082, 139] width 17 height 16
